Goal: Find specific page/section: Find specific page/section

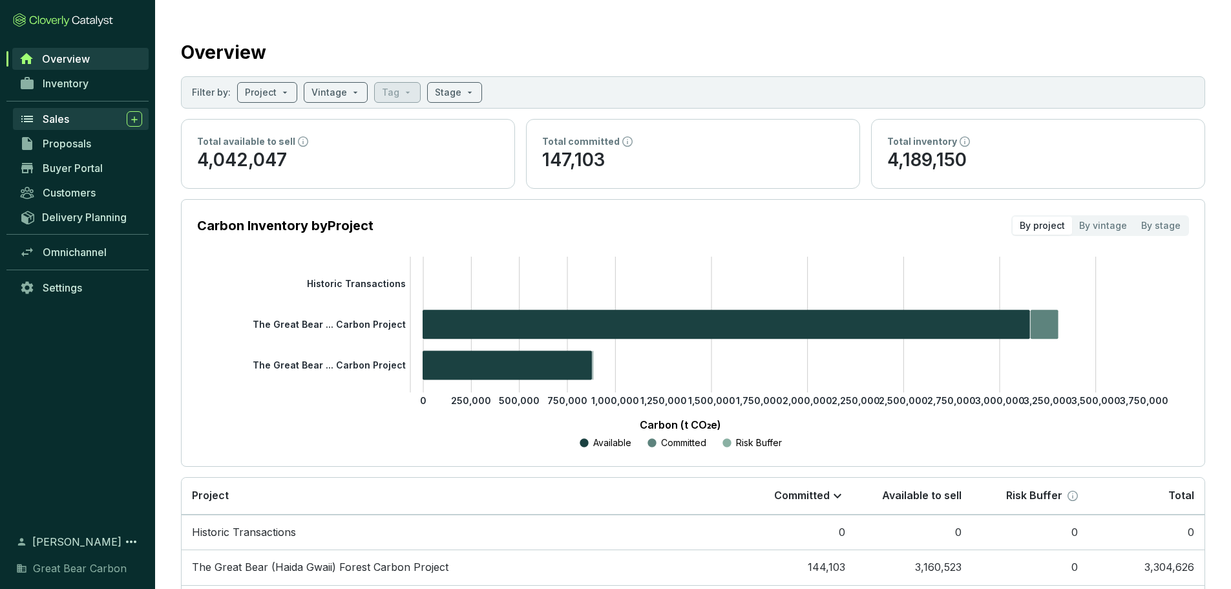
click at [57, 114] on span "Sales" at bounding box center [56, 118] width 26 height 13
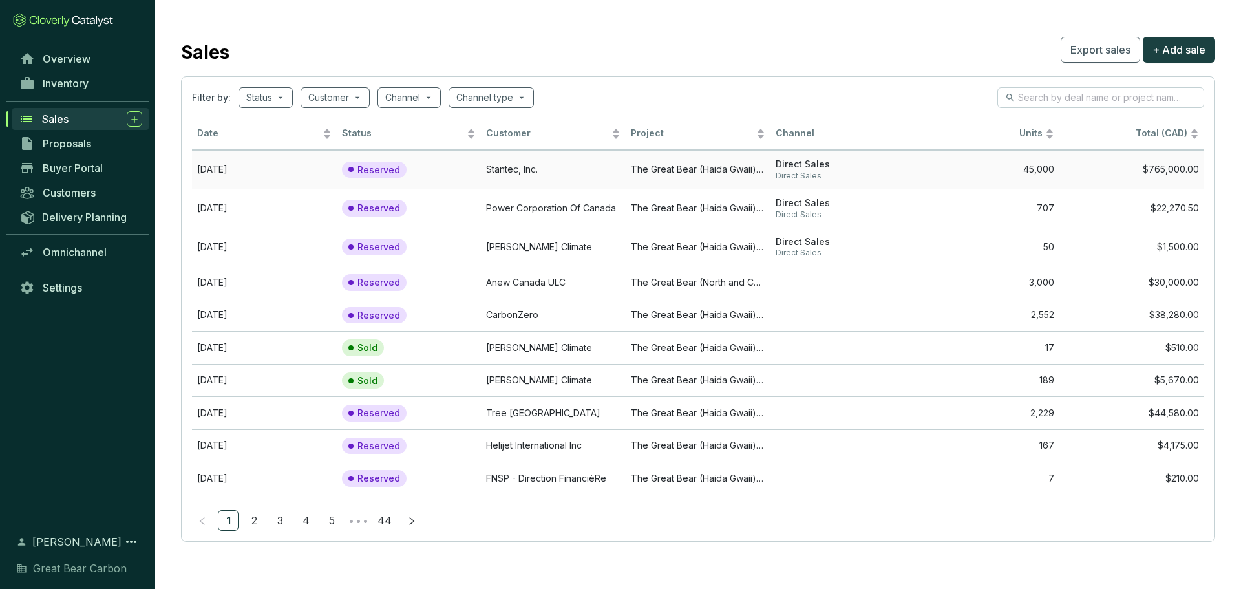
click at [534, 169] on td "Stantec, Inc." at bounding box center [553, 169] width 145 height 39
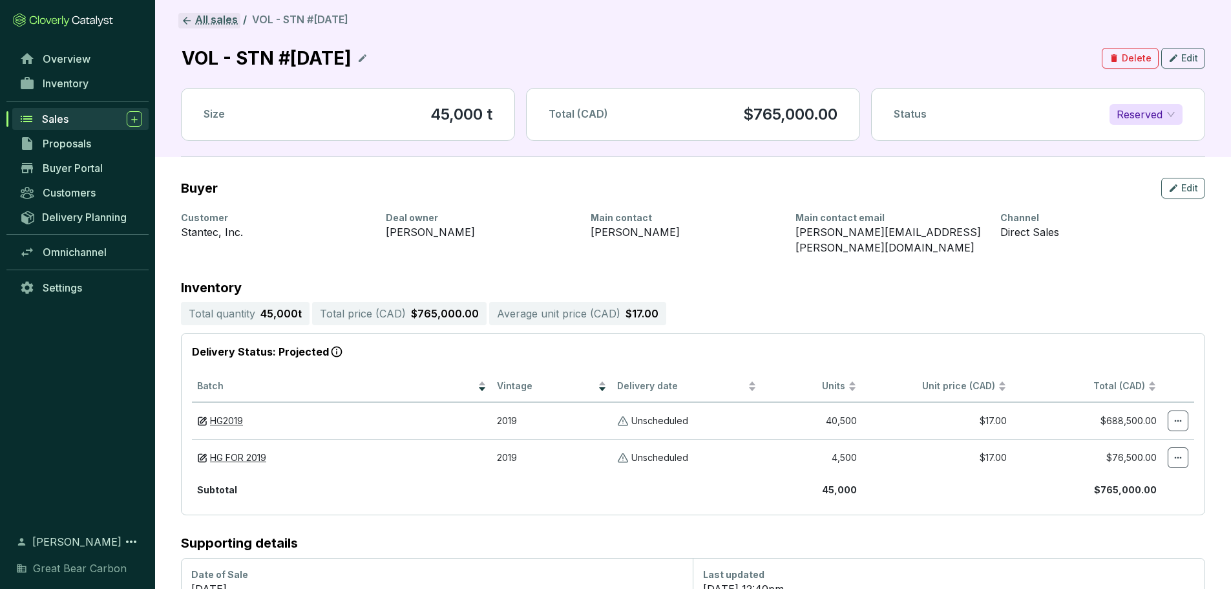
click at [191, 17] on icon at bounding box center [187, 21] width 12 height 12
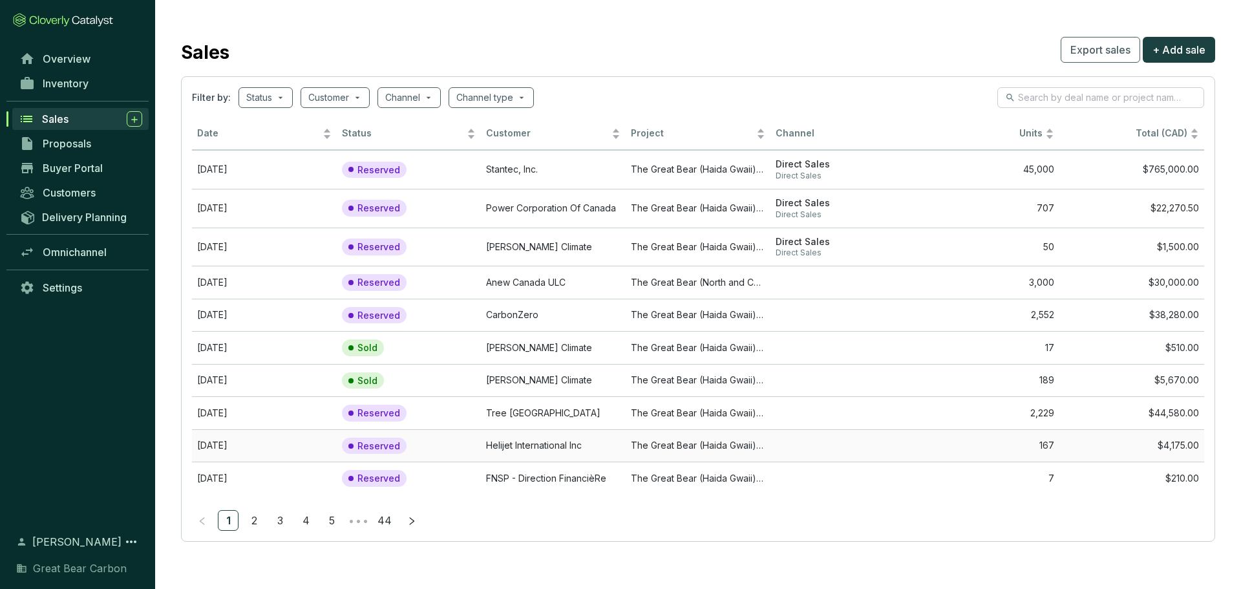
click at [664, 445] on td "The Great Bear (Haida Gwaii) Forest Carbon Project" at bounding box center [697, 445] width 145 height 33
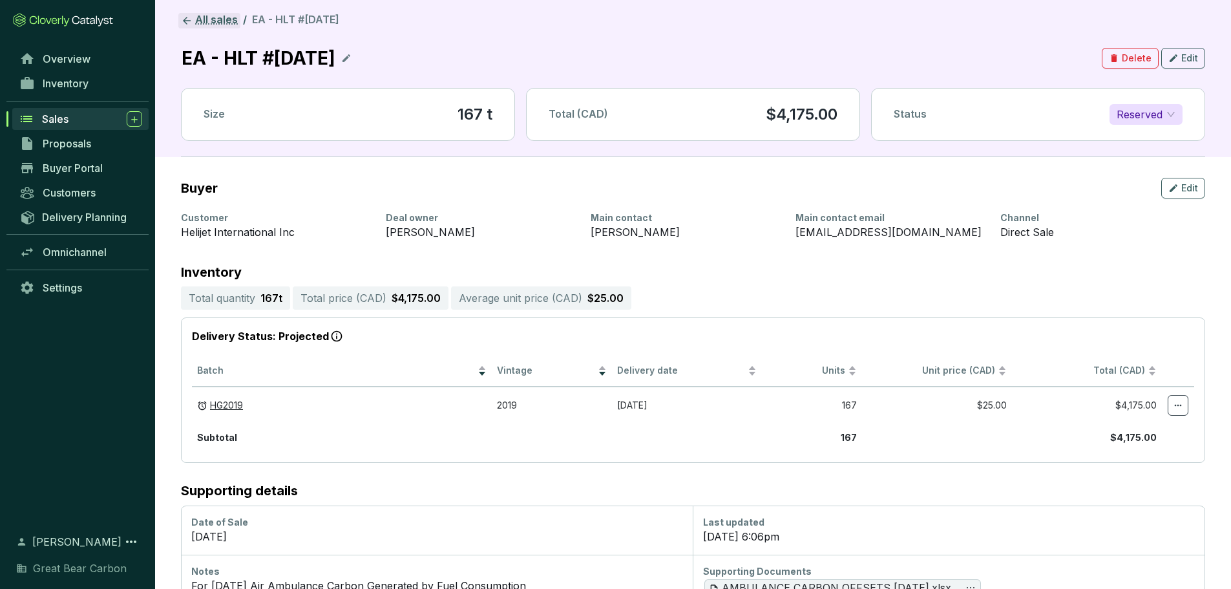
click at [198, 17] on link "All sales" at bounding box center [209, 21] width 62 height 16
